Goal: Information Seeking & Learning: Learn about a topic

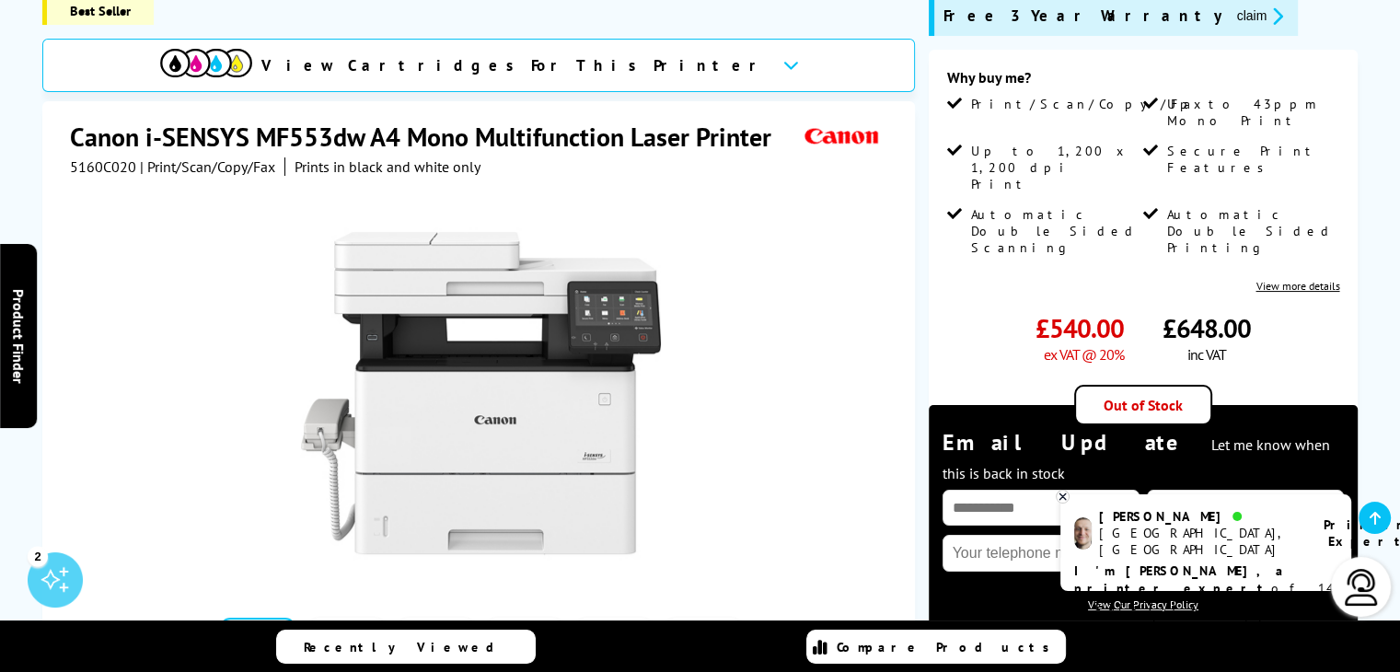
scroll to position [276, 0]
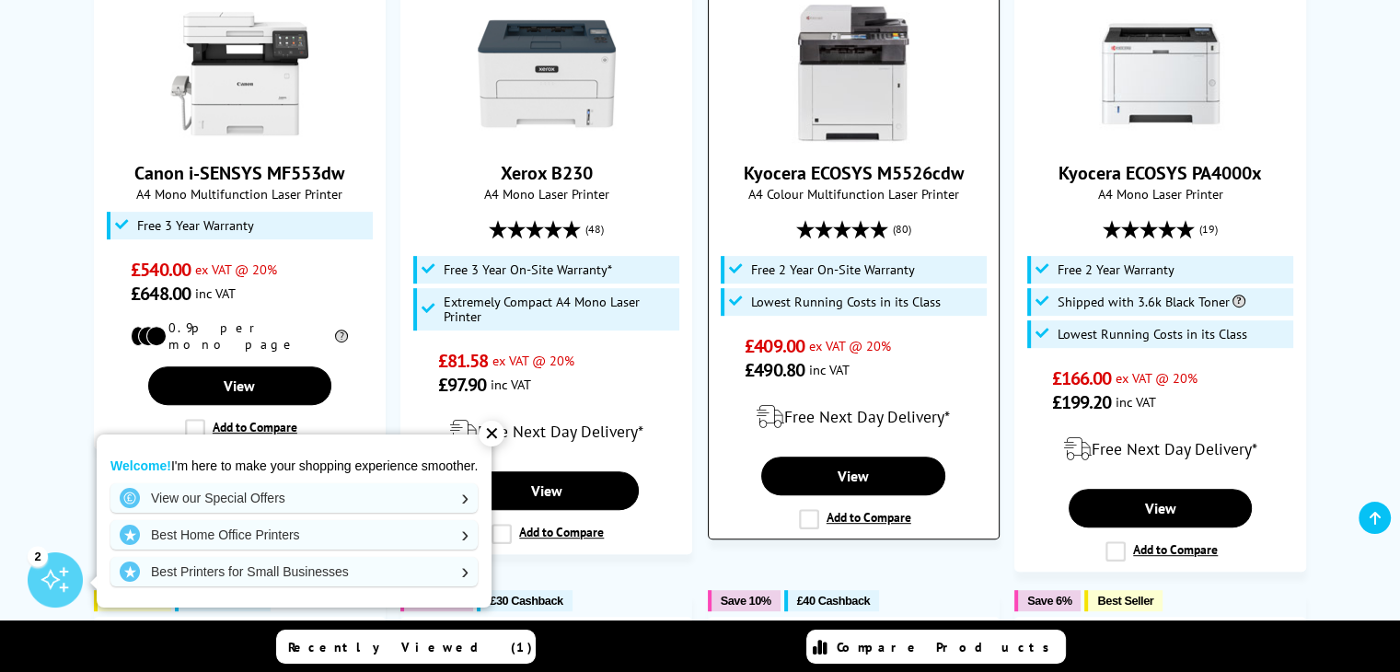
scroll to position [829, 0]
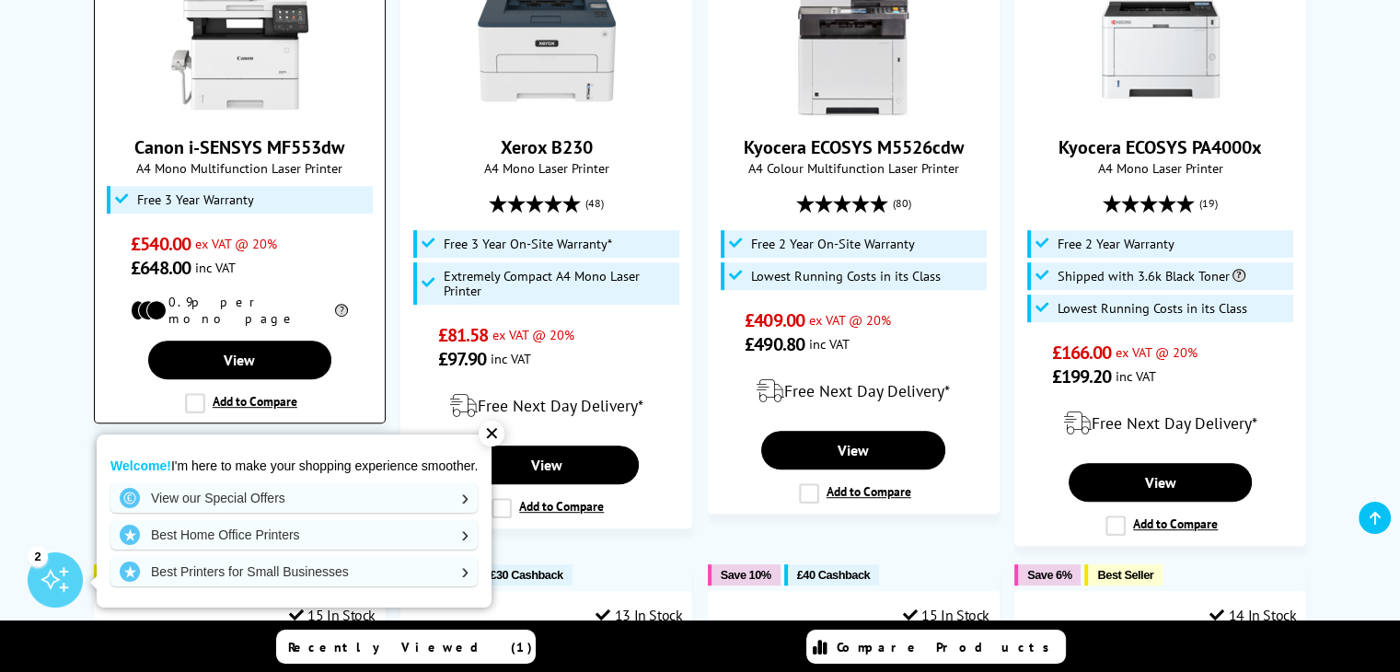
click at [251, 82] on img at bounding box center [239, 48] width 138 height 138
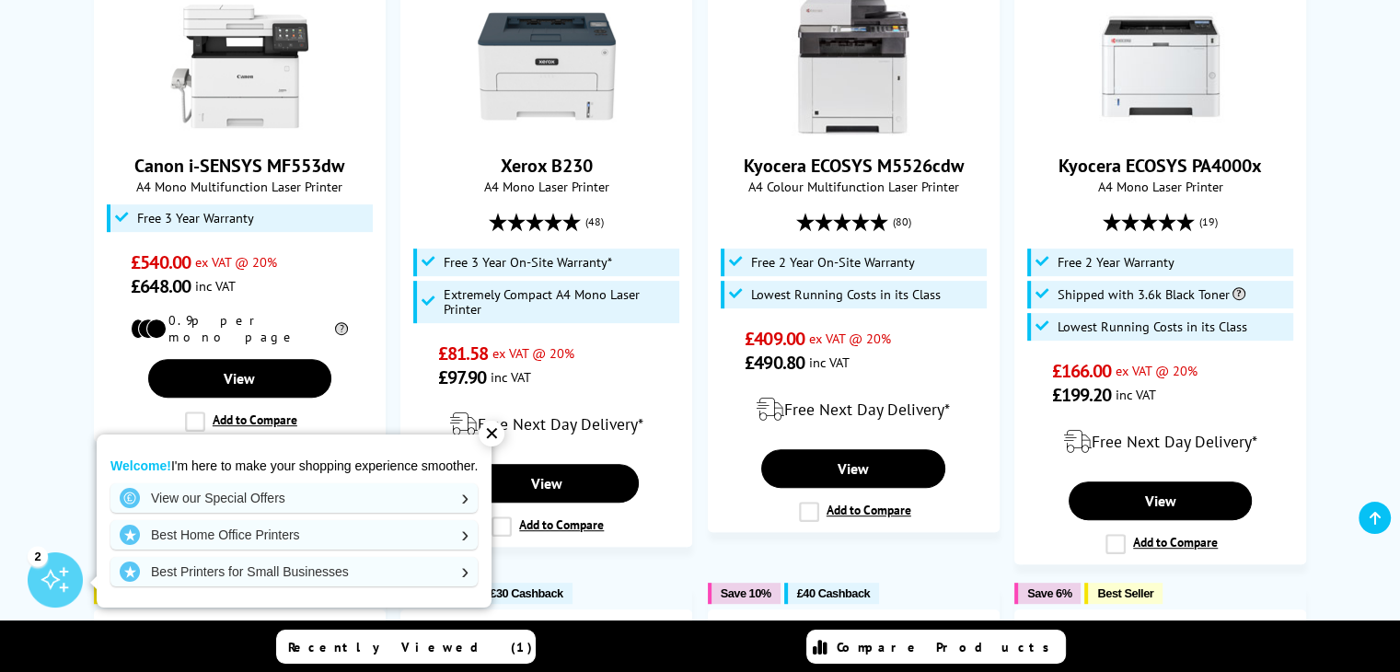
scroll to position [829, 0]
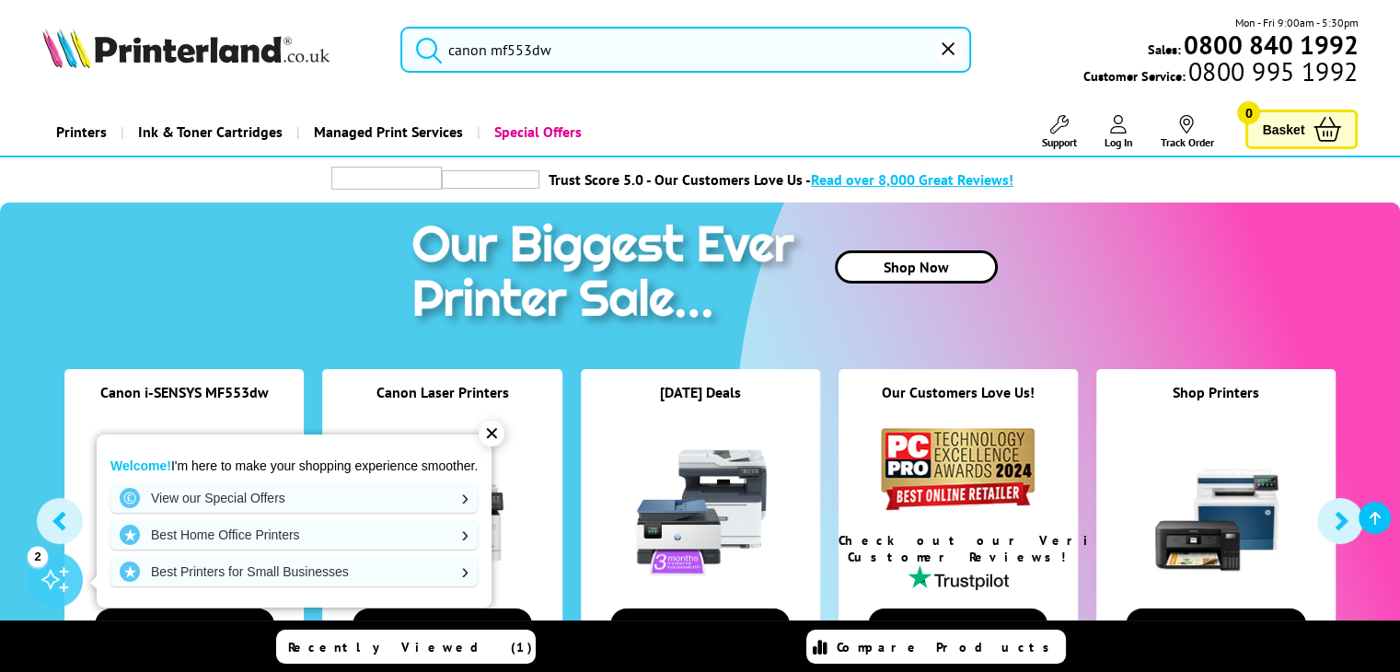
type input "canon mf553"
click at [638, 50] on input "canon mf553" at bounding box center [686, 50] width 571 height 46
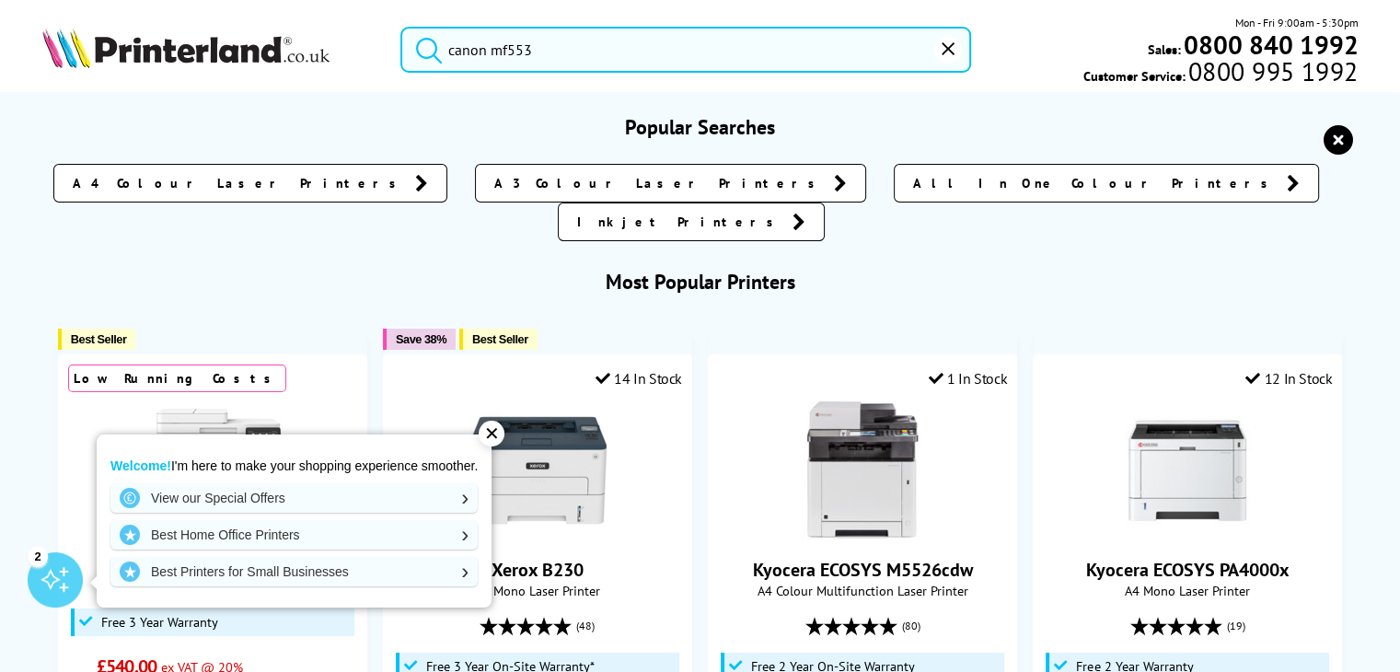
click at [401, 27] on button "submit" at bounding box center [424, 47] width 46 height 41
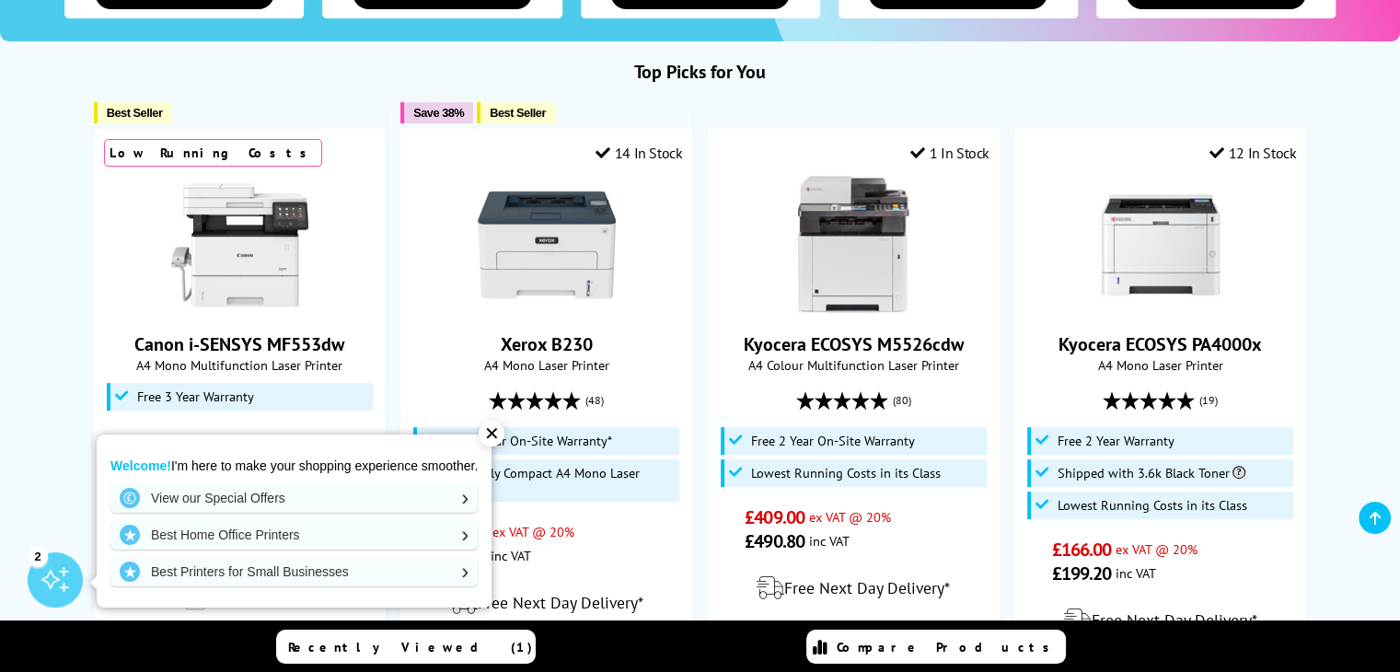
scroll to position [829, 0]
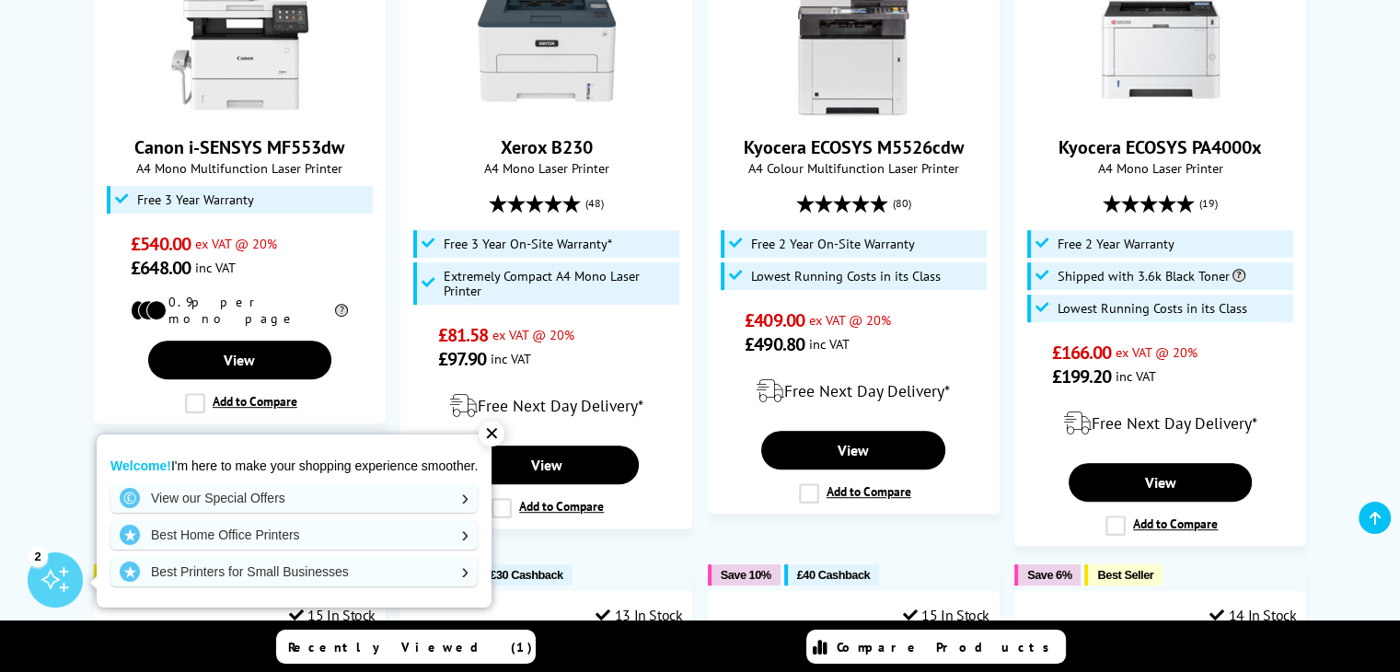
click at [494, 434] on div "✕" at bounding box center [492, 434] width 26 height 26
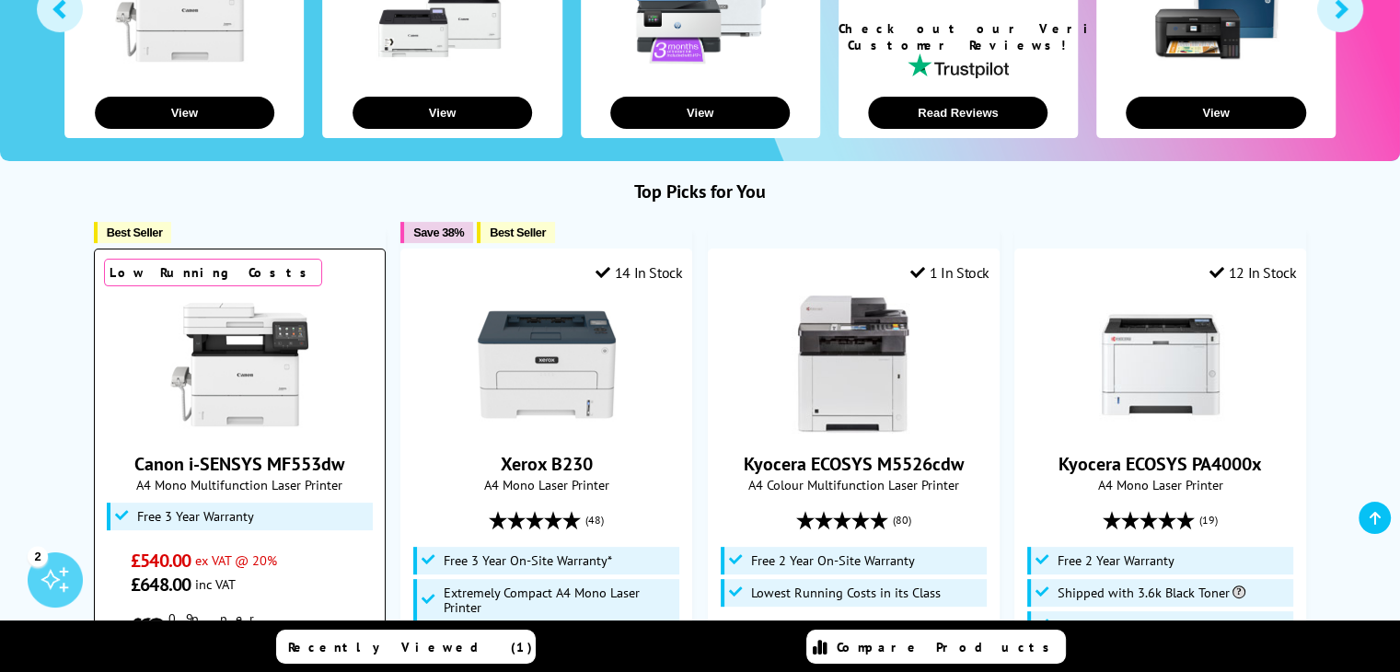
scroll to position [460, 0]
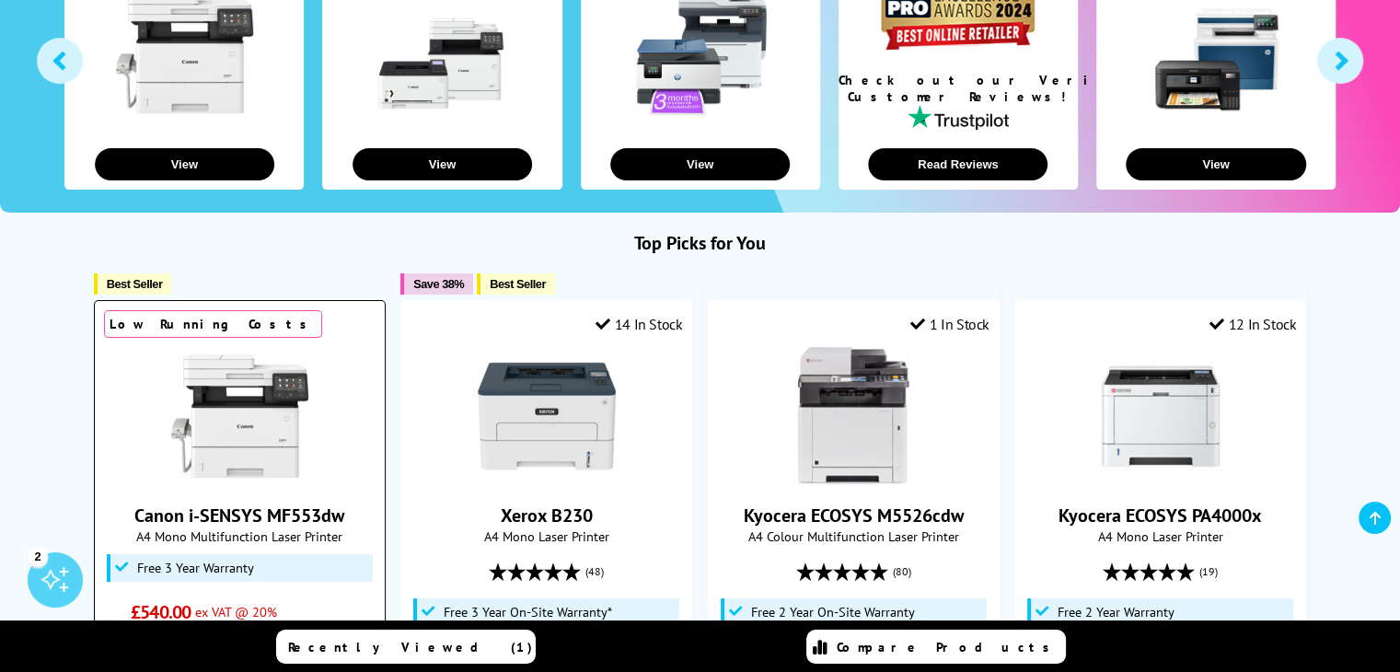
click at [331, 355] on div at bounding box center [240, 416] width 272 height 138
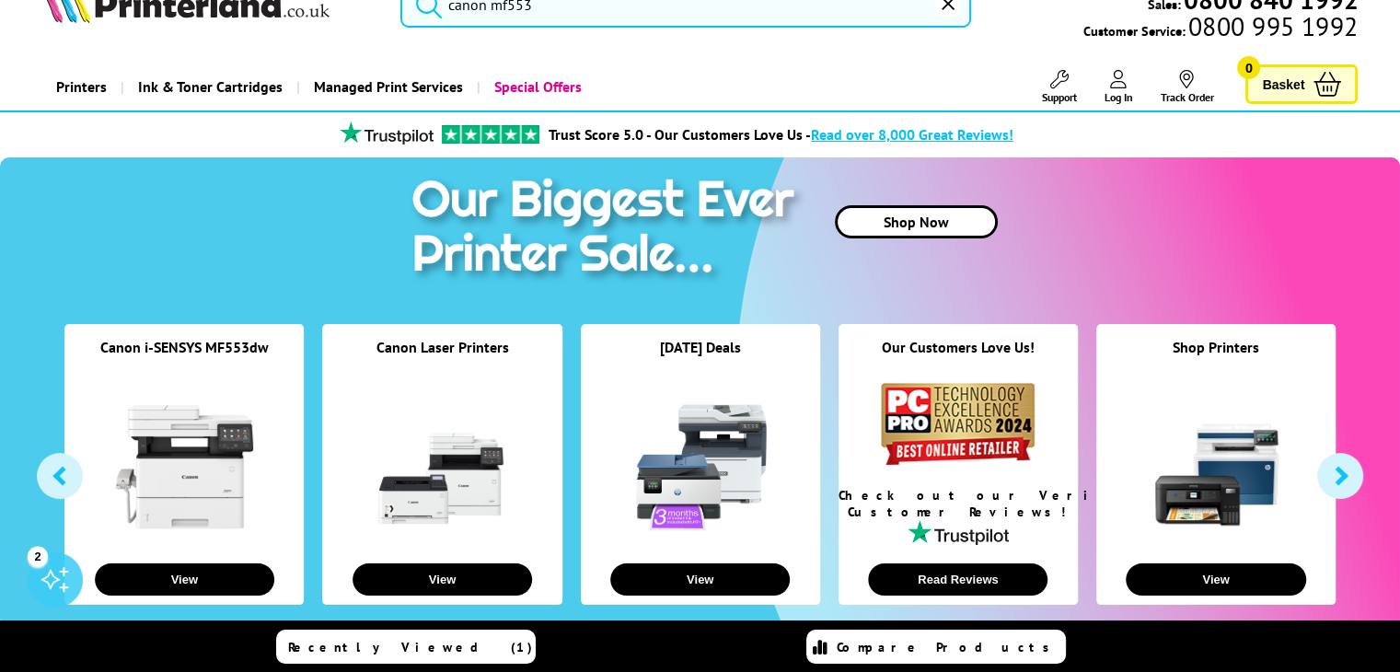
scroll to position [0, 0]
